Goal: Information Seeking & Learning: Learn about a topic

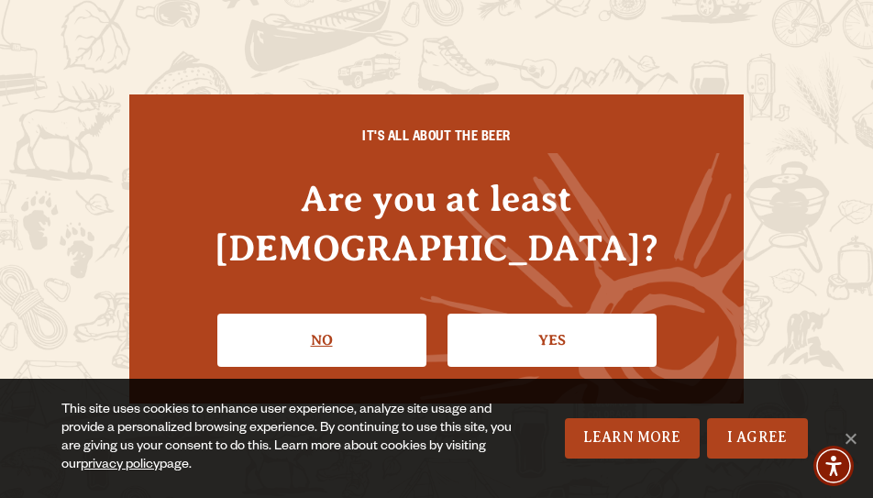
click at [320, 314] on link "No" at bounding box center [321, 340] width 209 height 53
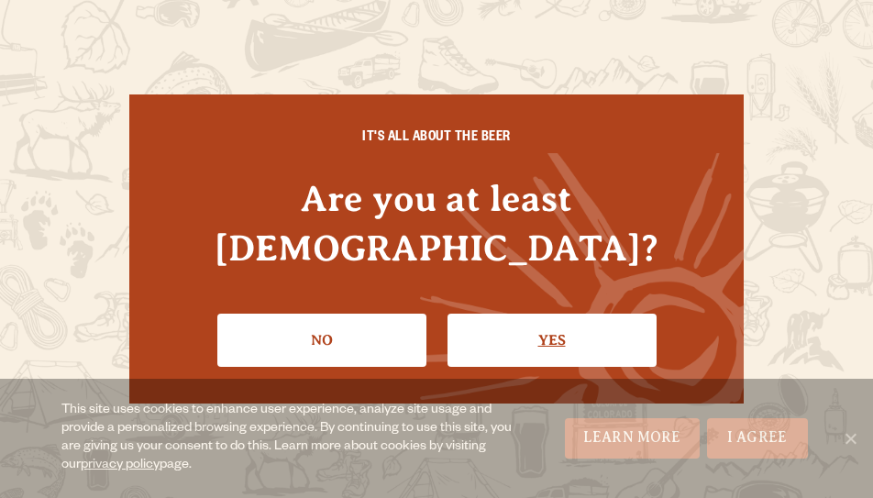
click at [538, 314] on link "Yes" at bounding box center [552, 340] width 209 height 53
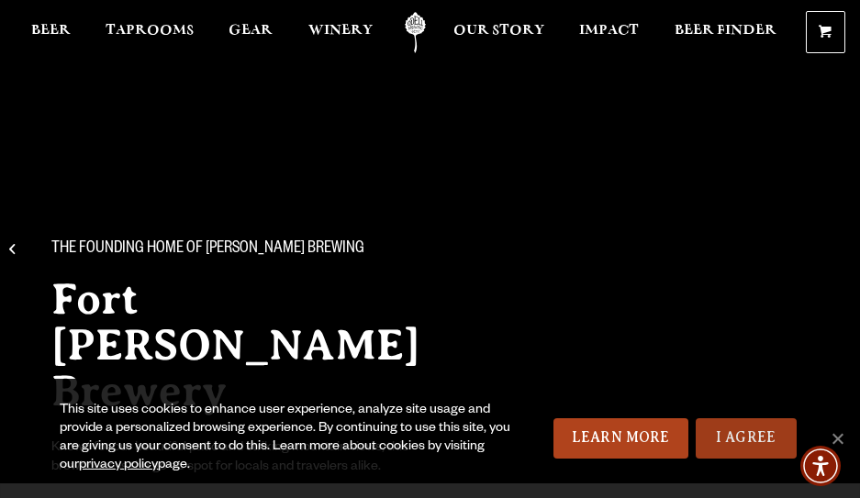
click at [756, 428] on link "I Agree" at bounding box center [745, 438] width 101 height 40
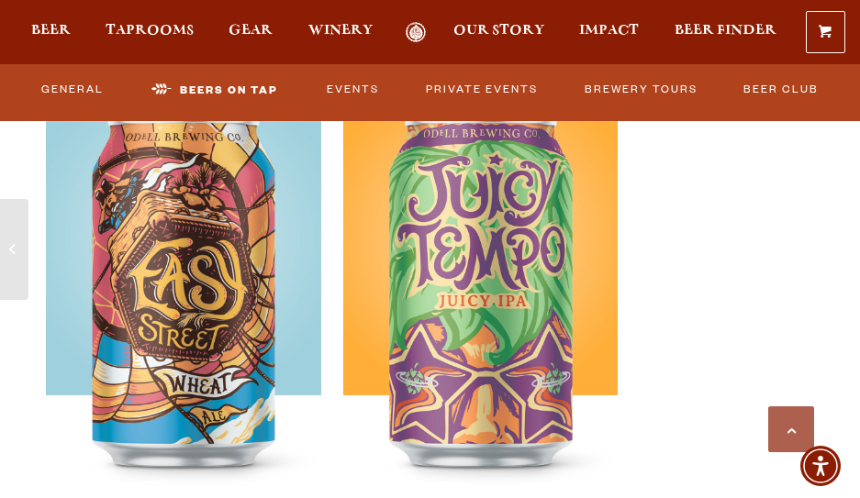
scroll to position [7063, 0]
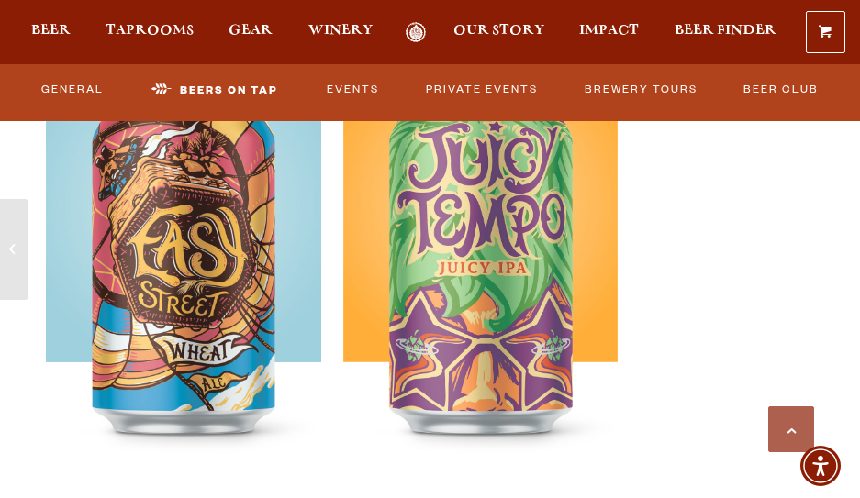
click at [332, 80] on link "Events" at bounding box center [352, 91] width 64 height 39
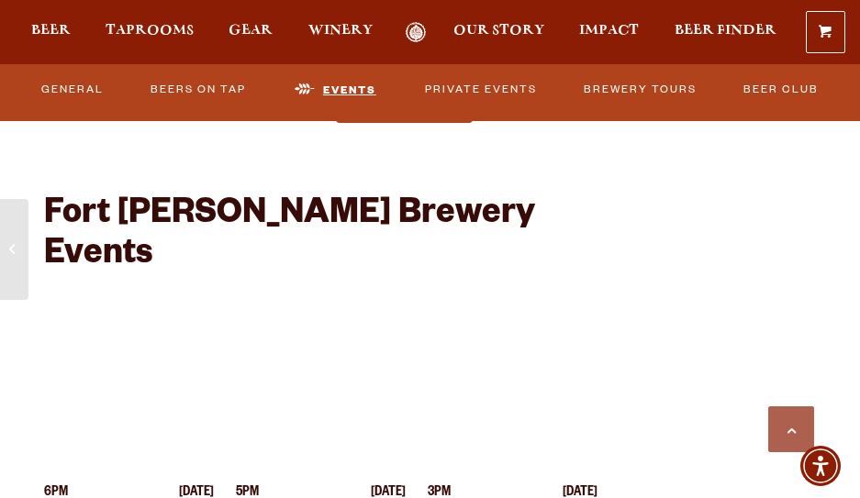
scroll to position [8079, 0]
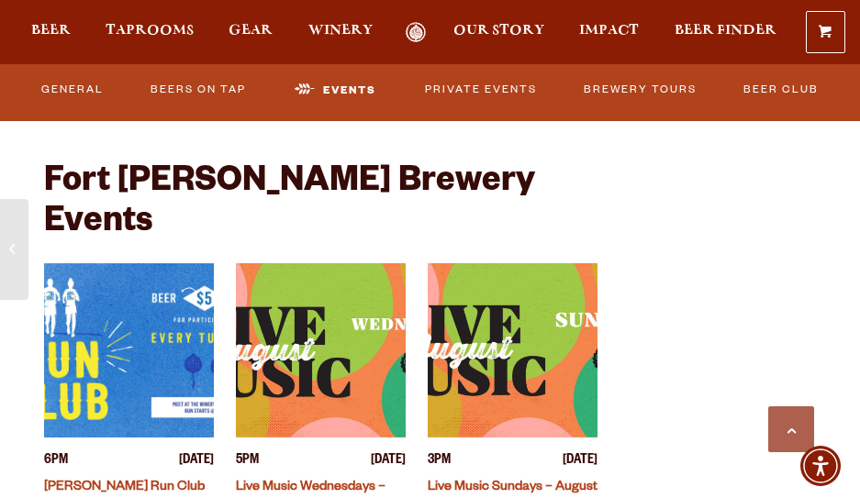
click at [318, 263] on img "View event details" at bounding box center [321, 350] width 170 height 174
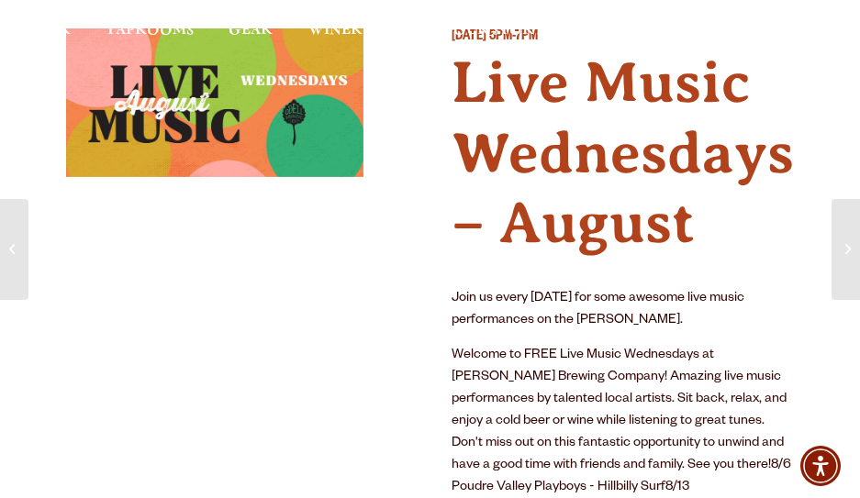
scroll to position [183, 0]
